Goal: Transaction & Acquisition: Subscribe to service/newsletter

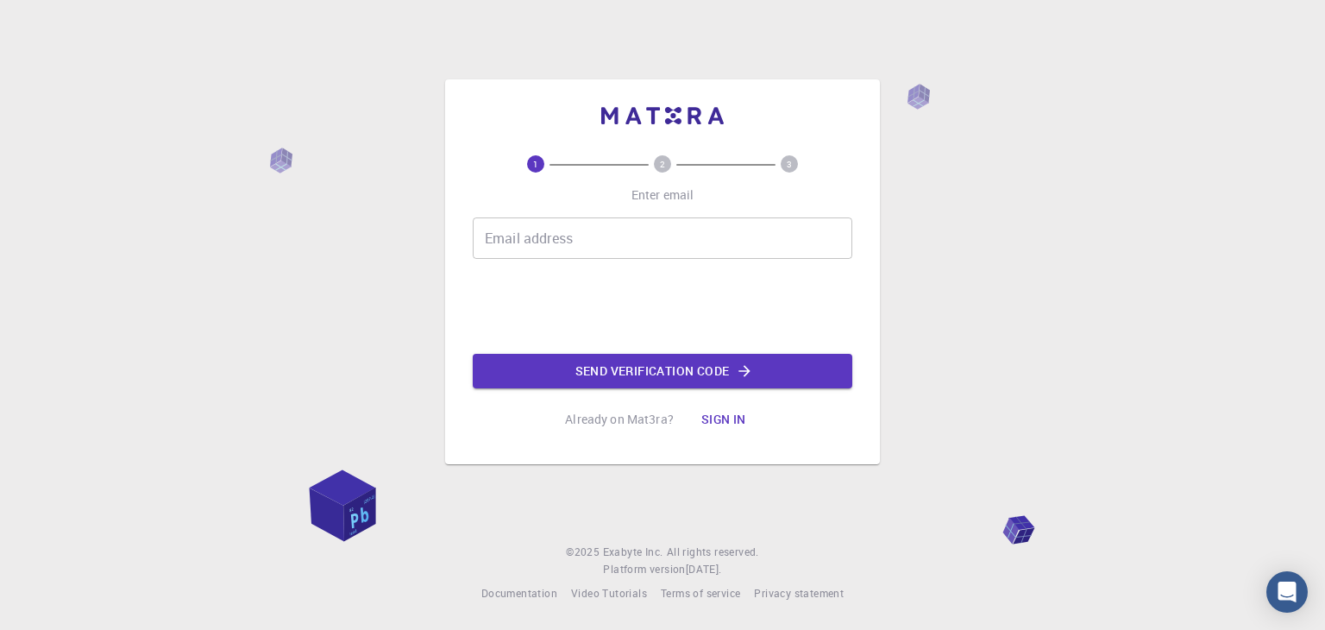
click at [637, 234] on input "Email address" at bounding box center [663, 237] width 380 height 41
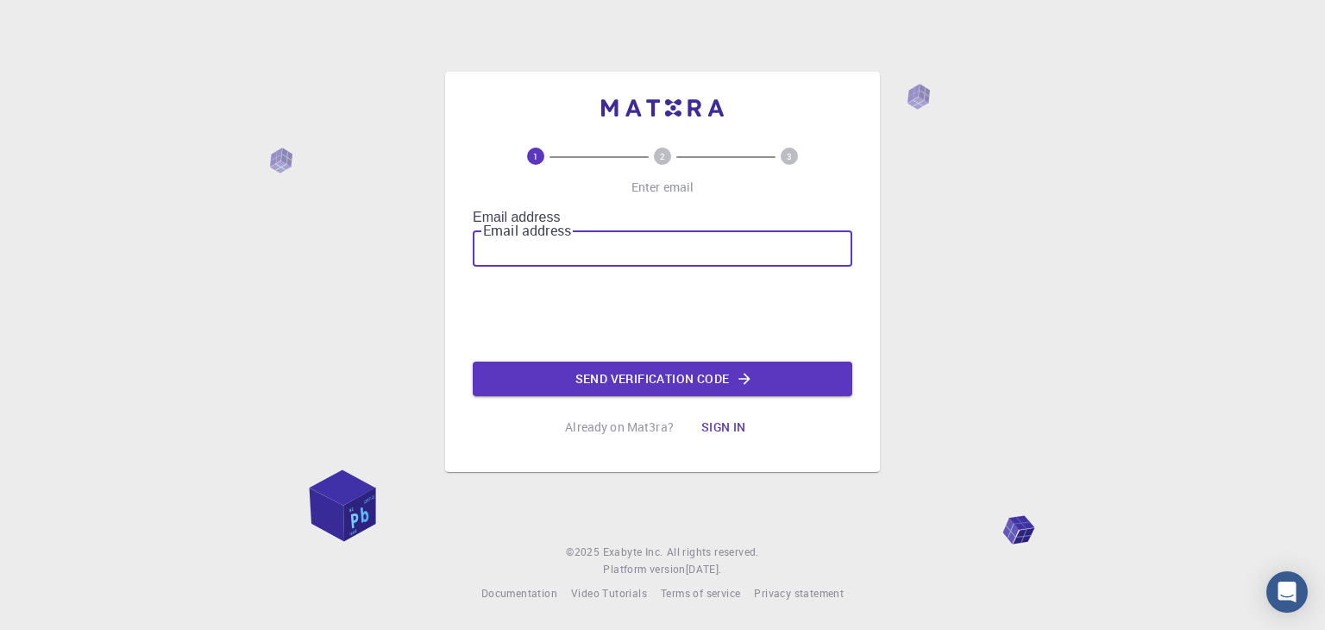
type input "n"
type input "[EMAIL_ADDRESS][DOMAIN_NAME]"
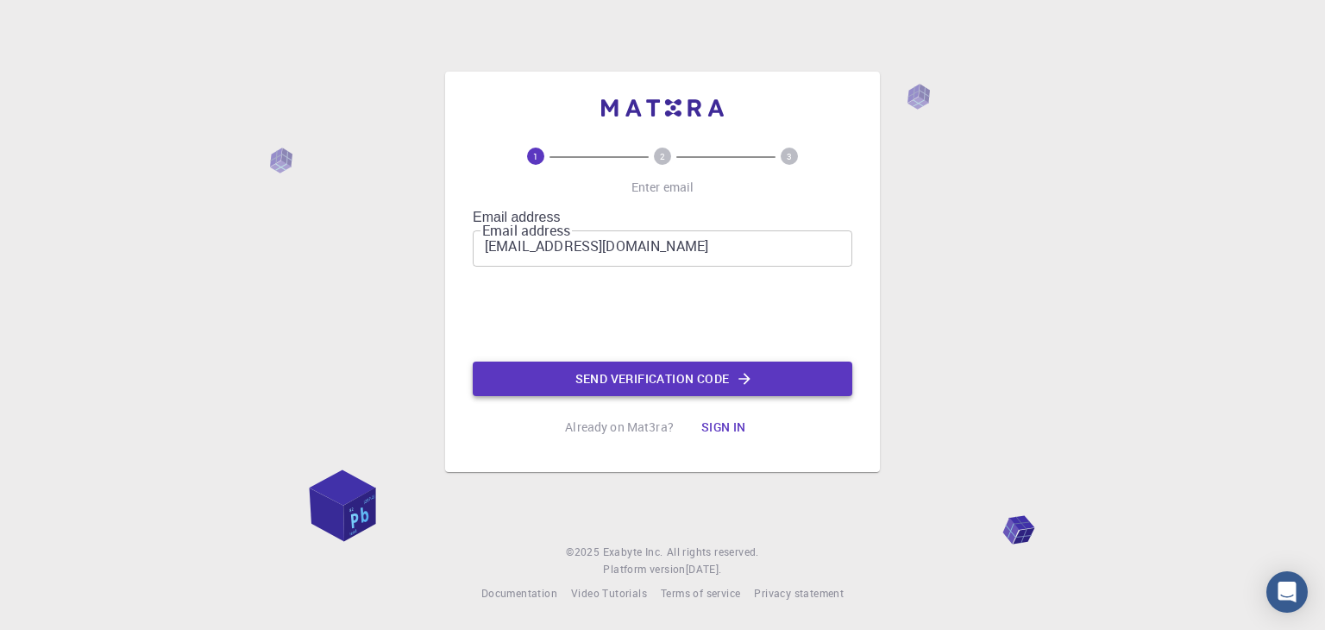
click at [714, 379] on button "Send verification code" at bounding box center [663, 379] width 380 height 35
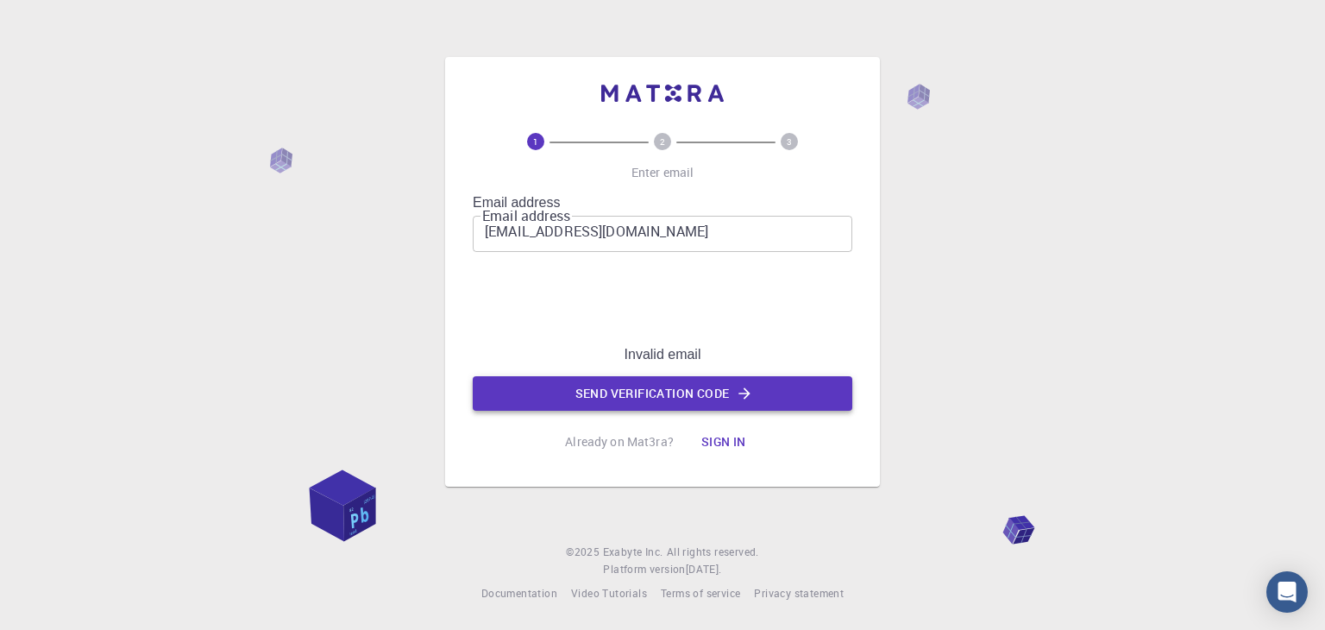
click at [623, 376] on button "Send verification code" at bounding box center [663, 393] width 380 height 35
click at [722, 430] on button "Sign in" at bounding box center [724, 442] width 72 height 35
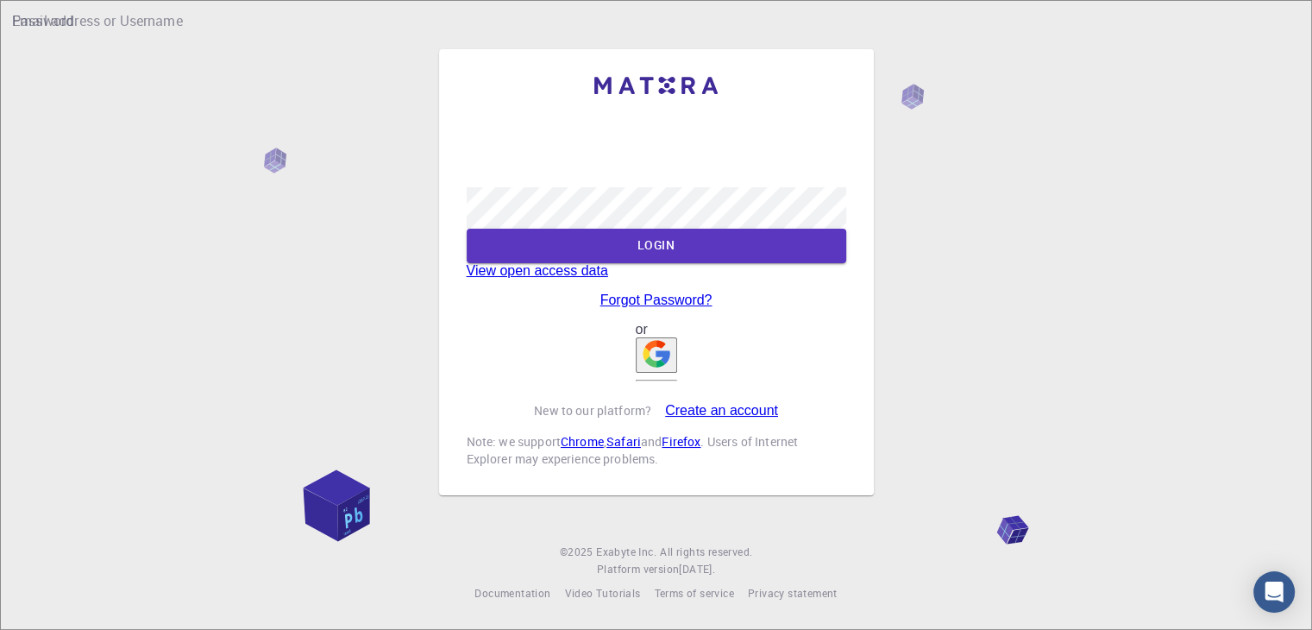
click at [652, 368] on img "button" at bounding box center [657, 354] width 28 height 28
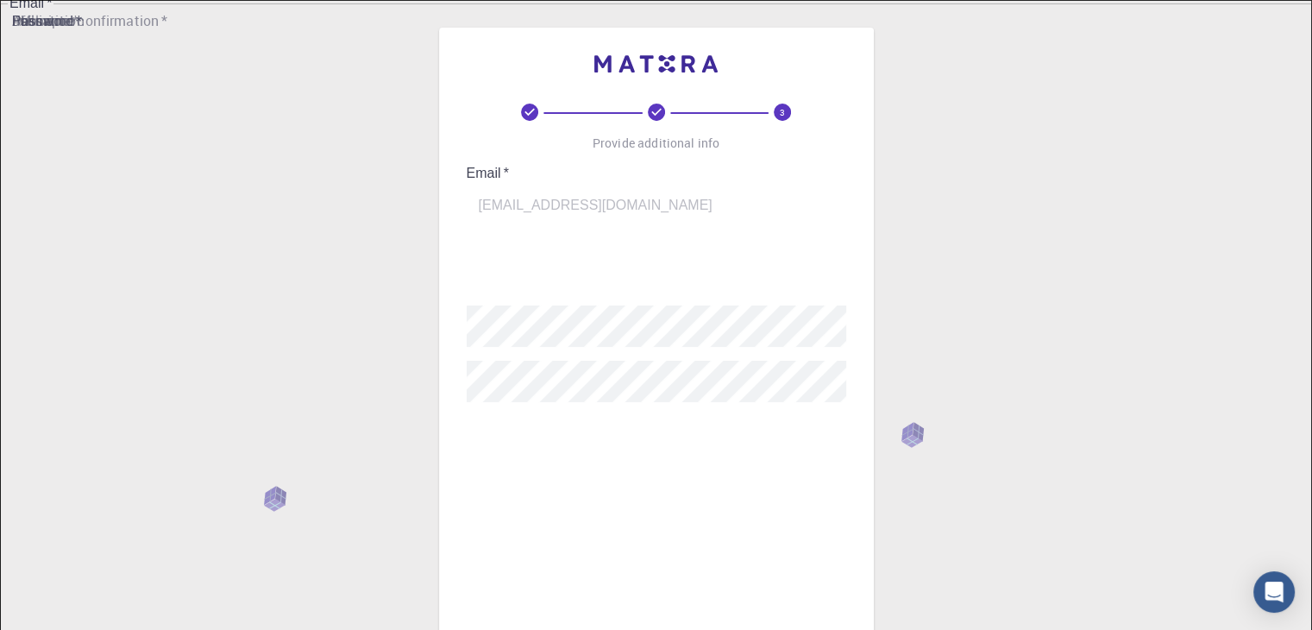
scroll to position [249, 0]
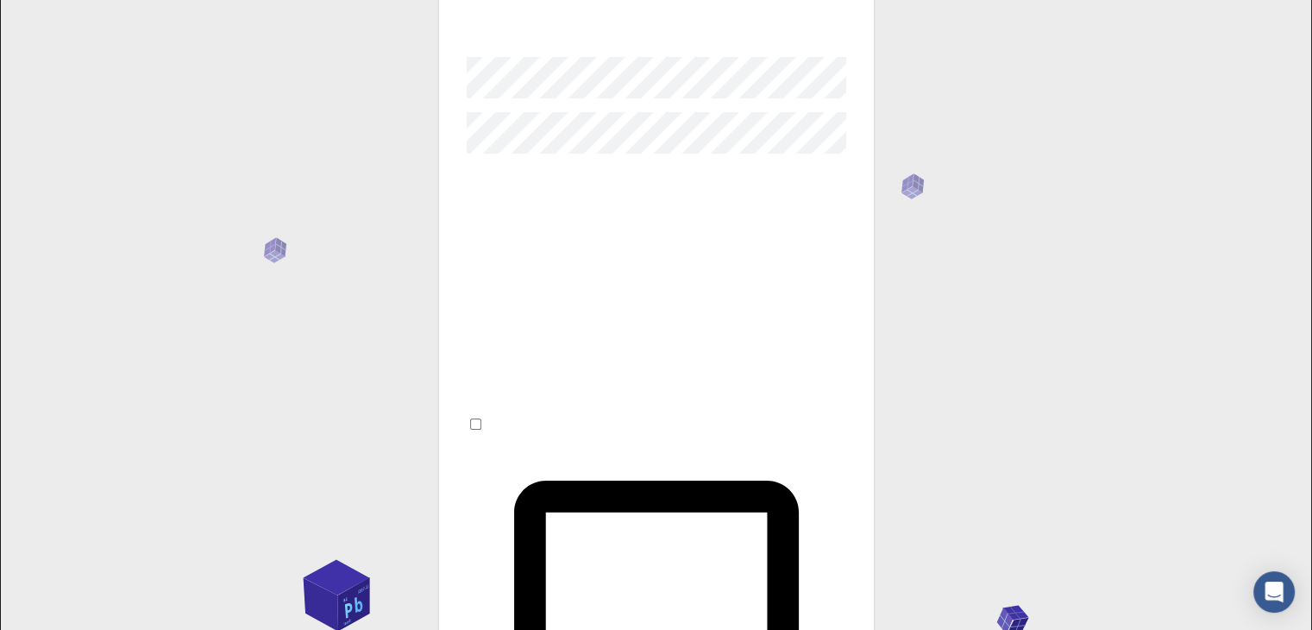
click at [481, 418] on input "I accept the Terms of Service / Privacy Policy *" at bounding box center [475, 423] width 11 height 11
checkbox input "true"
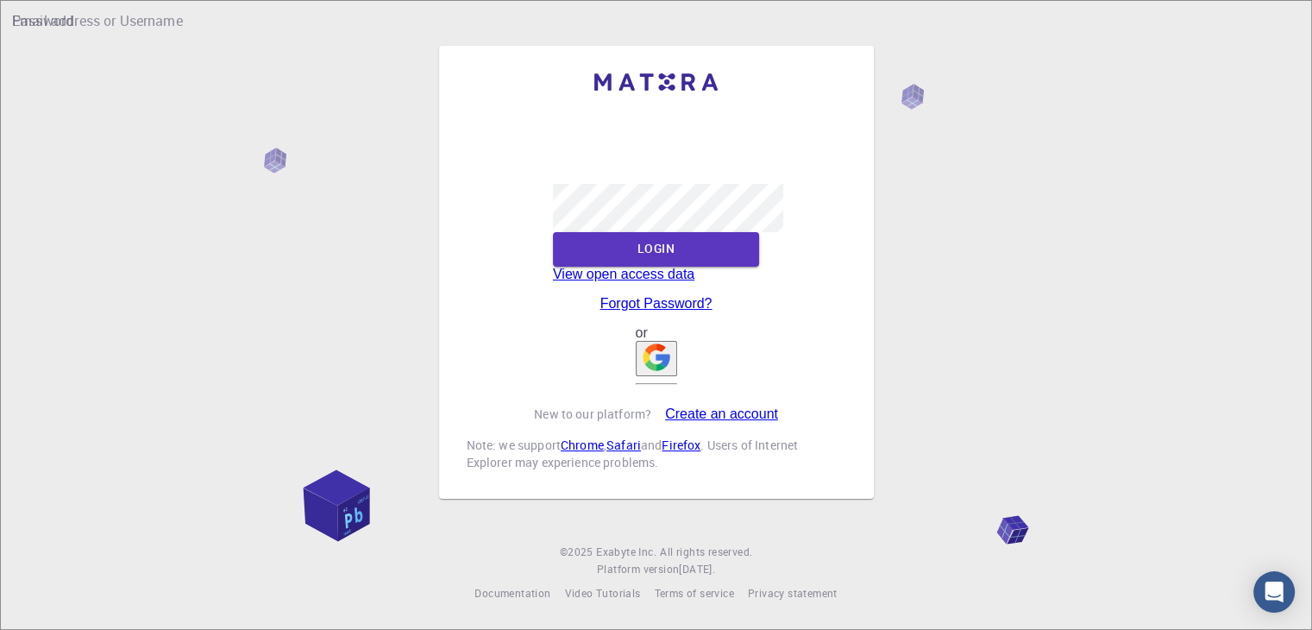
scroll to position [14, 0]
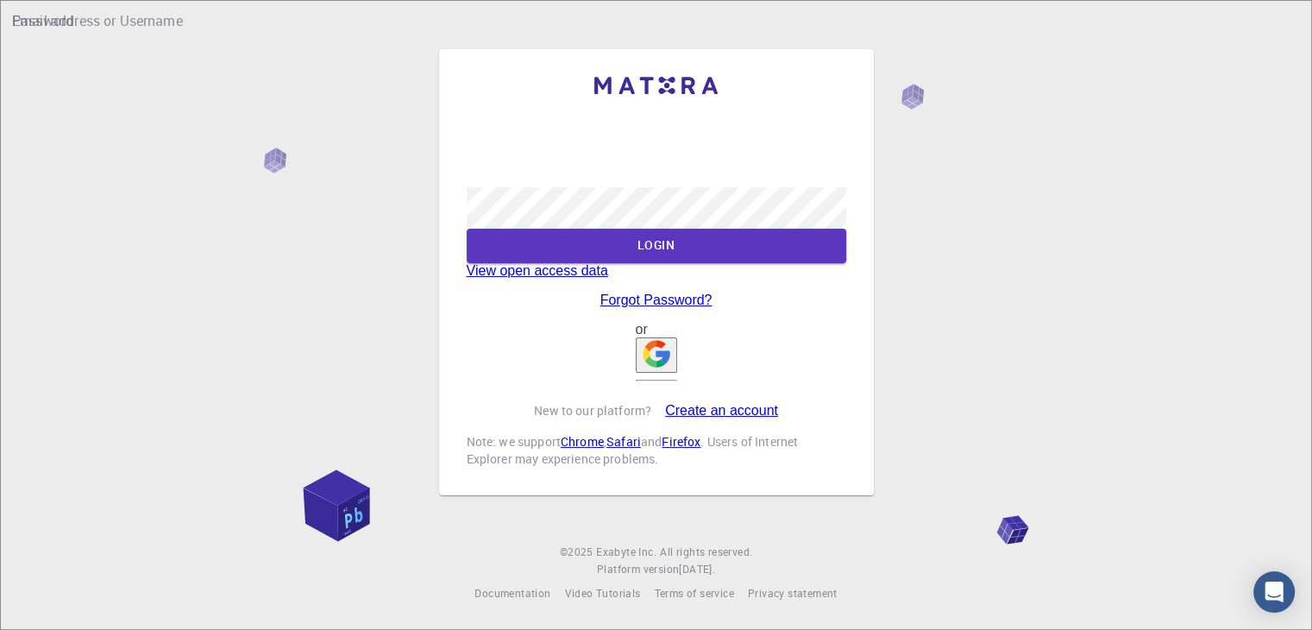
click at [662, 368] on img "button" at bounding box center [657, 354] width 28 height 28
